Goal: Information Seeking & Learning: Find specific fact

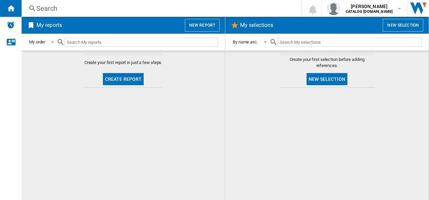
click at [129, 7] on div "Search" at bounding box center [160, 8] width 248 height 9
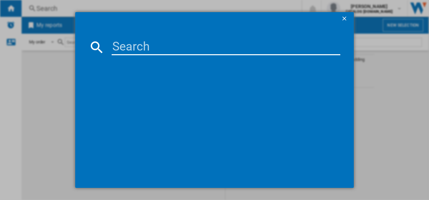
click at [130, 47] on input at bounding box center [226, 47] width 229 height 16
paste input "L7WC84636BI"
type input "L7WC84636BI"
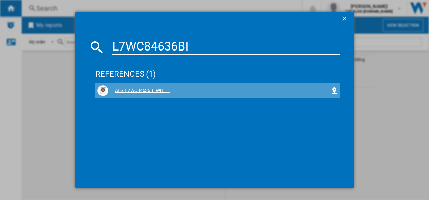
click at [136, 90] on div "AEG L7WC84636BI WHITE" at bounding box center [219, 90] width 222 height 7
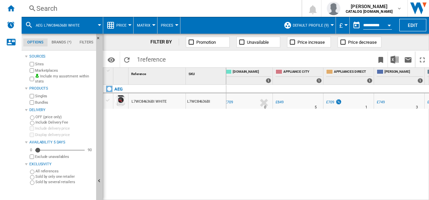
click at [328, 26] on button "Default profile (9)" at bounding box center [312, 25] width 39 height 17
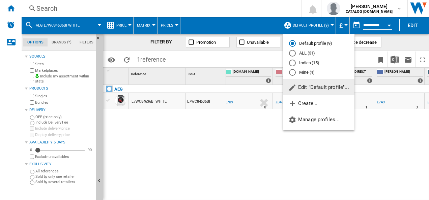
click at [306, 53] on md-radio-button "ALL (31)" at bounding box center [318, 53] width 59 height 6
